Goal: Task Accomplishment & Management: Manage account settings

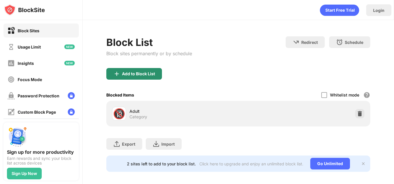
click at [145, 75] on div "Add to Block List" at bounding box center [138, 73] width 33 height 5
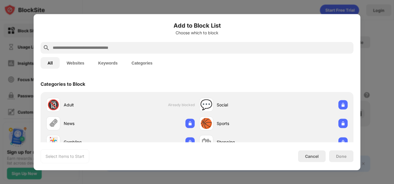
click at [198, 46] on input "text" at bounding box center [201, 47] width 299 height 7
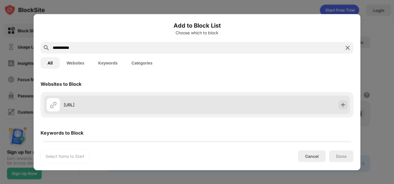
type input "**********"
click at [161, 105] on div "polybuzz.ai" at bounding box center [130, 105] width 133 height 6
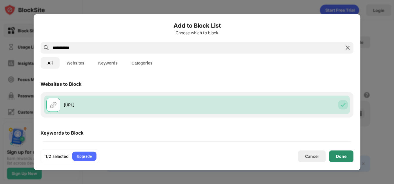
click at [342, 155] on div "Done" at bounding box center [341, 155] width 10 height 5
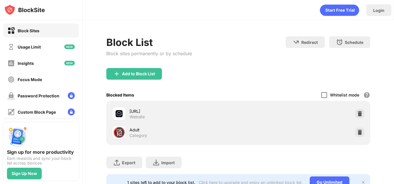
click at [322, 95] on div at bounding box center [325, 95] width 6 height 6
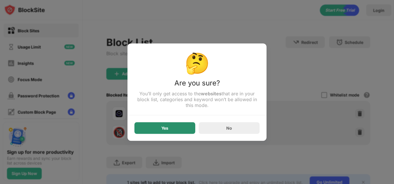
click at [179, 127] on div "Yes" at bounding box center [165, 128] width 61 height 12
